Goal: Submit feedback/report problem: Submit feedback/report problem

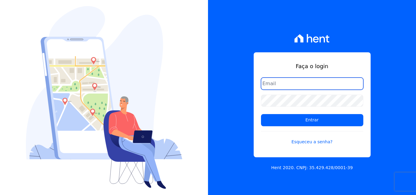
drag, startPoint x: 298, startPoint y: 88, endPoint x: 299, endPoint y: 85, distance: 3.1
click at [298, 87] on input "email" at bounding box center [312, 84] width 102 height 12
click at [280, 82] on input "email" at bounding box center [312, 84] width 102 height 12
click at [265, 83] on input "email" at bounding box center [312, 84] width 102 height 12
click at [292, 83] on input "email" at bounding box center [312, 84] width 102 height 12
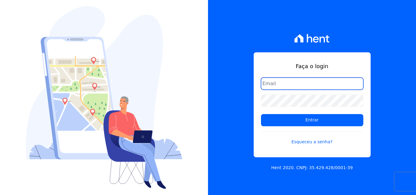
type input "[PERSON_NAME][EMAIL_ADDRESS][PERSON_NAME][DOMAIN_NAME]"
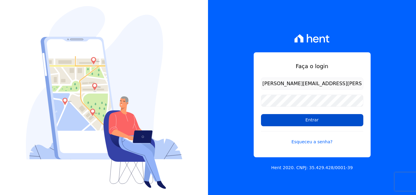
click at [276, 120] on input "Entrar" at bounding box center [312, 120] width 102 height 12
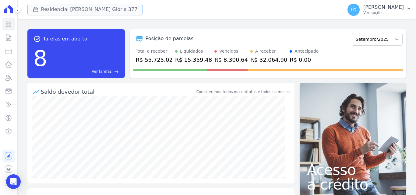
click at [81, 12] on button "Residencial [PERSON_NAME] Glória 377" at bounding box center [84, 10] width 115 height 12
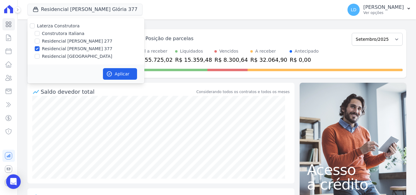
click at [38, 29] on div "Laterza Construtora" at bounding box center [85, 26] width 117 height 6
click at [44, 23] on label "Laterza Construtora" at bounding box center [58, 25] width 43 height 5
click at [35, 23] on input "Laterza Construtora" at bounding box center [32, 25] width 5 height 5
checkbox input "true"
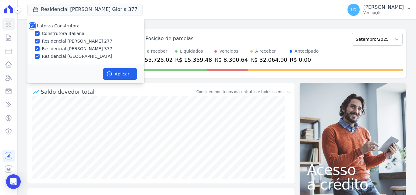
checkbox input "true"
drag, startPoint x: 117, startPoint y: 70, endPoint x: 141, endPoint y: 73, distance: 24.2
click at [119, 70] on button "Aplicar" at bounding box center [120, 74] width 34 height 12
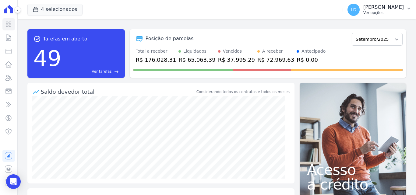
click at [387, 9] on p "[PERSON_NAME]" at bounding box center [383, 7] width 40 height 6
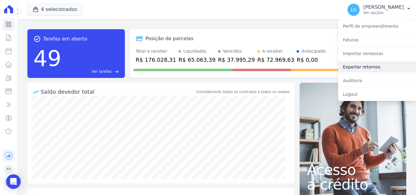
click at [355, 68] on link "Exportar retornos" at bounding box center [377, 67] width 78 height 11
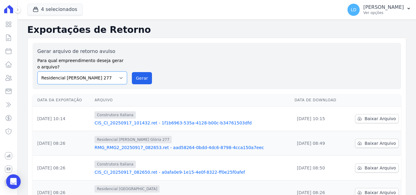
drag, startPoint x: 112, startPoint y: 76, endPoint x: 110, endPoint y: 84, distance: 7.6
click at [112, 76] on select "Construtora Italiana Residencial [PERSON_NAME] 277 Residencial [PERSON_NAME][ST…" at bounding box center [82, 78] width 90 height 13
select select "29fc0423-bfd4-480a-835e-7e440cfe6eb8"
click at [37, 72] on select "Construtora Italiana Residencial [PERSON_NAME] 277 Residencial [PERSON_NAME][ST…" at bounding box center [82, 78] width 90 height 13
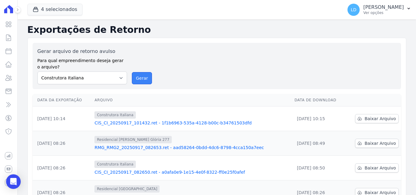
click at [138, 77] on button "Gerar" at bounding box center [142, 78] width 20 height 12
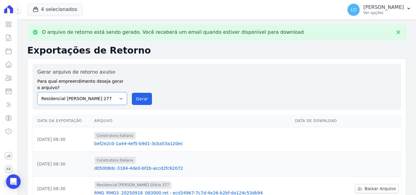
click at [83, 98] on select "Construtora Italiana Residencial [PERSON_NAME] 277 Residencial [PERSON_NAME][ST…" at bounding box center [82, 98] width 90 height 13
click at [37, 92] on select "Construtora Italiana Residencial [PERSON_NAME] 277 Residencial [PERSON_NAME][ST…" at bounding box center [82, 98] width 90 height 13
click at [142, 101] on button "Gerar" at bounding box center [142, 99] width 20 height 12
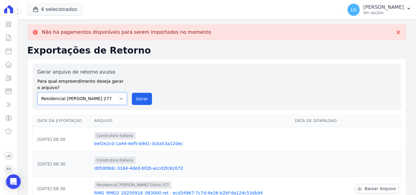
click at [119, 97] on select "Construtora Italiana Residencial [PERSON_NAME] 277 Residencial [PERSON_NAME][ST…" at bounding box center [82, 98] width 90 height 13
select select "0cd9190e-dfd9-46e5-afc8-7298ef4c0c2b"
click at [37, 92] on select "Construtora Italiana Residencial [PERSON_NAME] 277 Residencial [PERSON_NAME][ST…" at bounding box center [82, 98] width 90 height 13
click at [149, 97] on div "Gerar arquivo de retorno avulso Para qual empreendimento deseja gerar o arquivo…" at bounding box center [216, 87] width 359 height 37
click at [126, 102] on select "Construtora Italiana Residencial [PERSON_NAME] 277 Residencial [PERSON_NAME][ST…" at bounding box center [82, 98] width 90 height 13
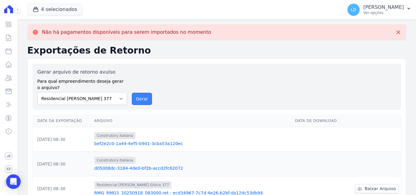
click at [133, 101] on button "Gerar" at bounding box center [142, 99] width 20 height 12
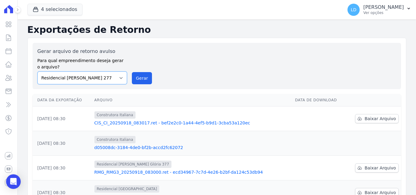
click at [100, 82] on select "Construtora Italiana Residencial [PERSON_NAME] 277 Residencial [PERSON_NAME][ST…" at bounding box center [82, 78] width 90 height 13
select select "0cd9190e-dfd9-46e5-afc8-7298ef4c0c2b"
click at [37, 72] on select "Construtora Italiana Residencial [PERSON_NAME] 277 Residencial [PERSON_NAME][ST…" at bounding box center [82, 78] width 90 height 13
click at [139, 82] on button "Gerar" at bounding box center [142, 78] width 20 height 12
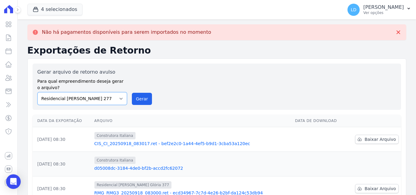
click at [85, 100] on select "Construtora Italiana Residencial [PERSON_NAME] 277 Residencial [PERSON_NAME][ST…" at bounding box center [82, 98] width 90 height 13
click at [37, 92] on select "Construtora Italiana Residencial [PERSON_NAME] 277 Residencial [PERSON_NAME][ST…" at bounding box center [82, 98] width 90 height 13
drag, startPoint x: 104, startPoint y: 98, endPoint x: 103, endPoint y: 103, distance: 4.7
click at [104, 98] on select "Construtora Italiana Residencial [PERSON_NAME] 277 Residencial [PERSON_NAME][ST…" at bounding box center [82, 98] width 90 height 13
select select "6440c0a1-232b-4aa1-adfe-88cb95fffe46"
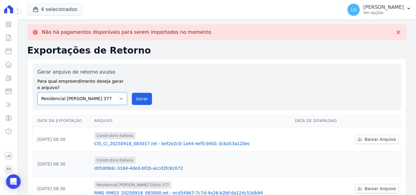
click at [37, 92] on select "Construtora Italiana Residencial [PERSON_NAME] 277 Residencial [PERSON_NAME][ST…" at bounding box center [82, 98] width 90 height 13
click at [144, 99] on button "Gerar" at bounding box center [142, 99] width 20 height 12
click at [79, 96] on select "Construtora Italiana Residencial [PERSON_NAME] 277 Residencial [PERSON_NAME][ST…" at bounding box center [82, 98] width 90 height 13
select select "6440c0a1-232b-4aa1-adfe-88cb95fffe46"
click at [37, 92] on select "Construtora Italiana Residencial [PERSON_NAME] 277 Residencial [PERSON_NAME][ST…" at bounding box center [82, 98] width 90 height 13
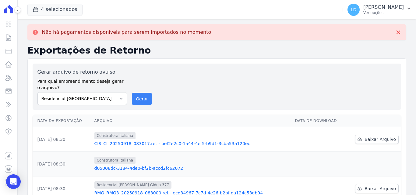
click at [148, 102] on div "Gerar arquivo de retorno avulso Para qual empreendimento deseja gerar o arquivo…" at bounding box center [216, 87] width 359 height 37
click at [147, 102] on button "Gerar" at bounding box center [142, 99] width 20 height 12
click at [381, 11] on p "Ver opções" at bounding box center [383, 12] width 40 height 5
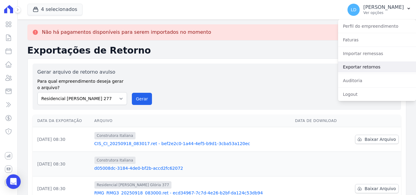
click at [365, 65] on link "Exportar retornos" at bounding box center [377, 67] width 78 height 11
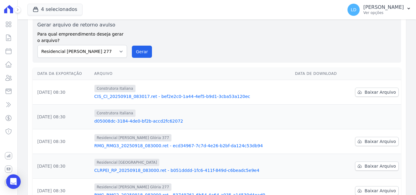
scroll to position [61, 0]
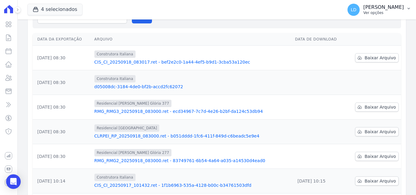
click at [386, 14] on p "Ver opções" at bounding box center [383, 12] width 40 height 5
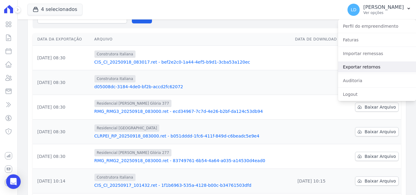
click at [364, 68] on link "Exportar retornos" at bounding box center [377, 67] width 78 height 11
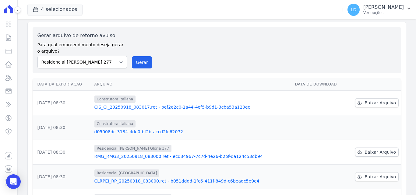
scroll to position [30, 0]
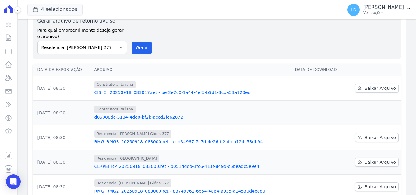
click at [378, 93] on td "Baixar Arquivo" at bounding box center [373, 88] width 55 height 25
click at [378, 90] on span "Baixar Arquivo" at bounding box center [379, 88] width 31 height 6
click at [374, 139] on span "Baixar Arquivo" at bounding box center [379, 138] width 31 height 6
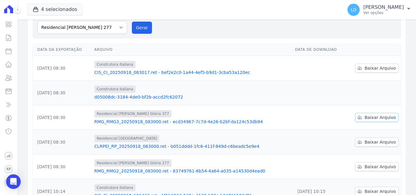
scroll to position [61, 0]
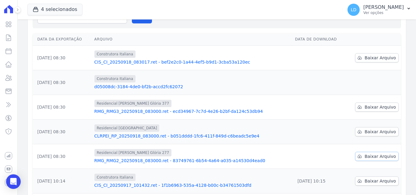
click at [372, 156] on span "Baixar Arquivo" at bounding box center [379, 156] width 31 height 6
click at [392, 8] on p "[PERSON_NAME]" at bounding box center [383, 7] width 40 height 6
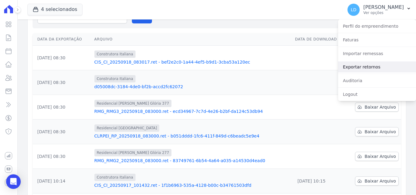
click at [358, 64] on link "Exportar retornos" at bounding box center [377, 67] width 78 height 11
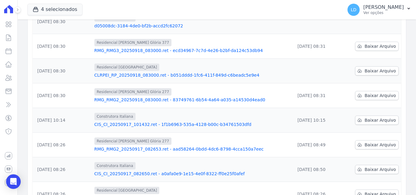
scroll to position [91, 0]
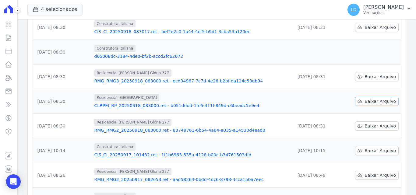
click at [375, 100] on span "Baixar Arquivo" at bounding box center [379, 101] width 31 height 6
click at [373, 10] on p "Ver opções" at bounding box center [383, 12] width 40 height 5
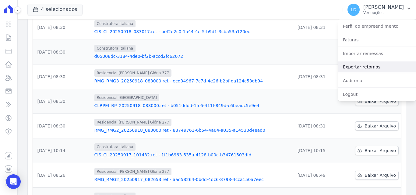
click at [372, 64] on link "Exportar retornos" at bounding box center [377, 67] width 78 height 11
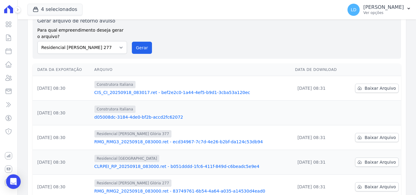
scroll to position [61, 0]
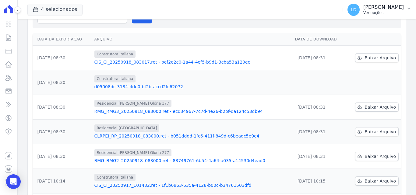
click at [371, 10] on p "[PERSON_NAME]" at bounding box center [383, 7] width 40 height 6
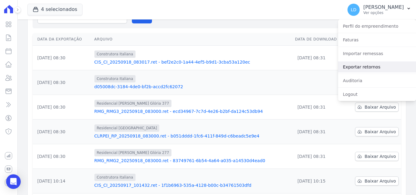
click at [368, 63] on link "Exportar retornos" at bounding box center [377, 67] width 78 height 11
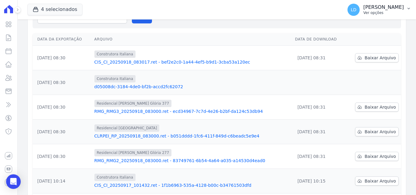
click at [373, 15] on p "Ver opções" at bounding box center [383, 12] width 40 height 5
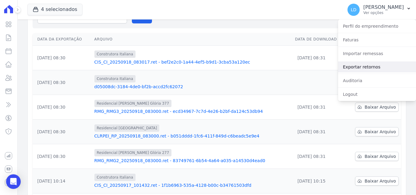
click at [379, 71] on link "Exportar retornos" at bounding box center [377, 67] width 78 height 11
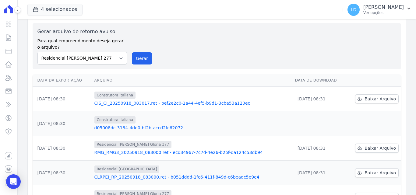
scroll to position [30, 0]
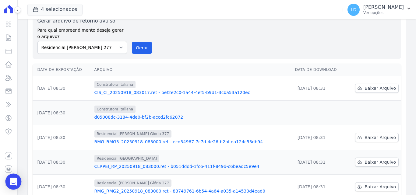
click at [17, 185] on div "Open Intercom Messenger" at bounding box center [13, 182] width 16 height 16
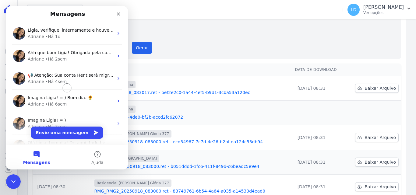
scroll to position [0, 0]
click at [61, 131] on button "Envie uma mensagem" at bounding box center [67, 133] width 72 height 12
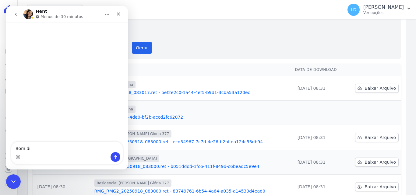
type textarea "Bom dia"
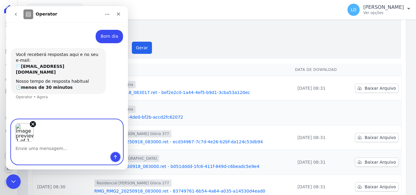
click at [115, 157] on icon "Enviar uma mensagem" at bounding box center [115, 157] width 5 height 5
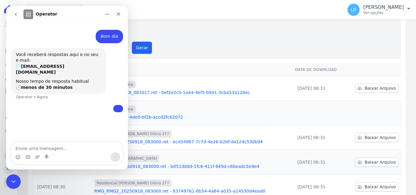
click at [71, 148] on textarea "Envie uma mensagem..." at bounding box center [66, 147] width 111 height 10
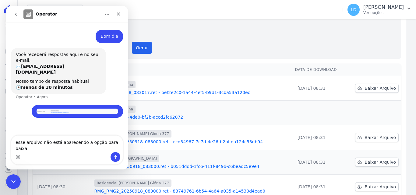
type textarea "esse arquivo não está aparecendo a opção para baixar"
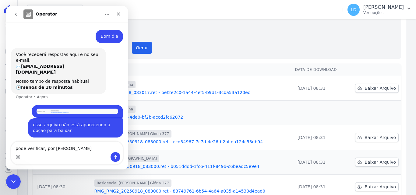
type textarea "pode verificar, por [PERSON_NAME]"
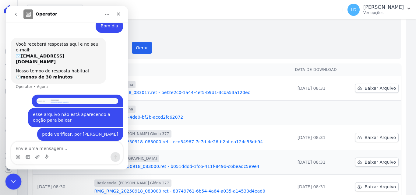
click at [6, 182] on div "Encerramento do Messenger da Intercom" at bounding box center [12, 181] width 15 height 15
